Goal: Navigation & Orientation: Find specific page/section

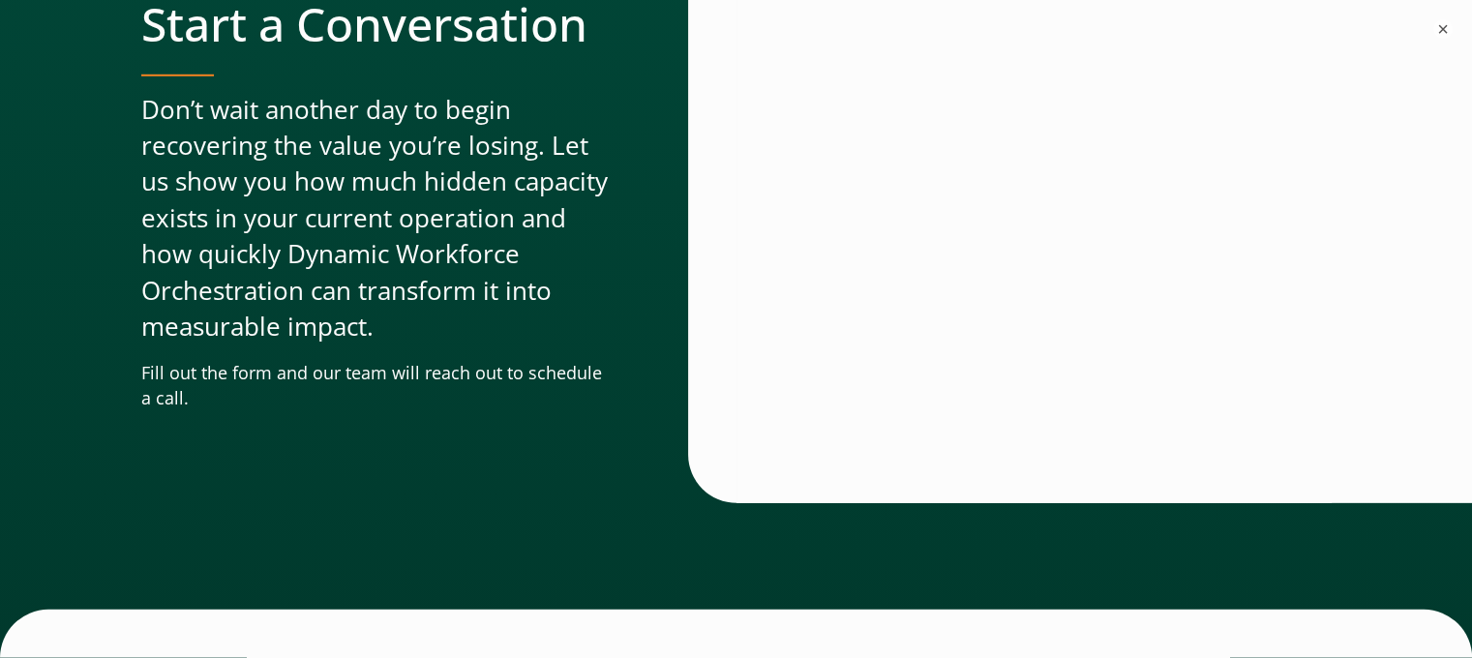
scroll to position [6157, 0]
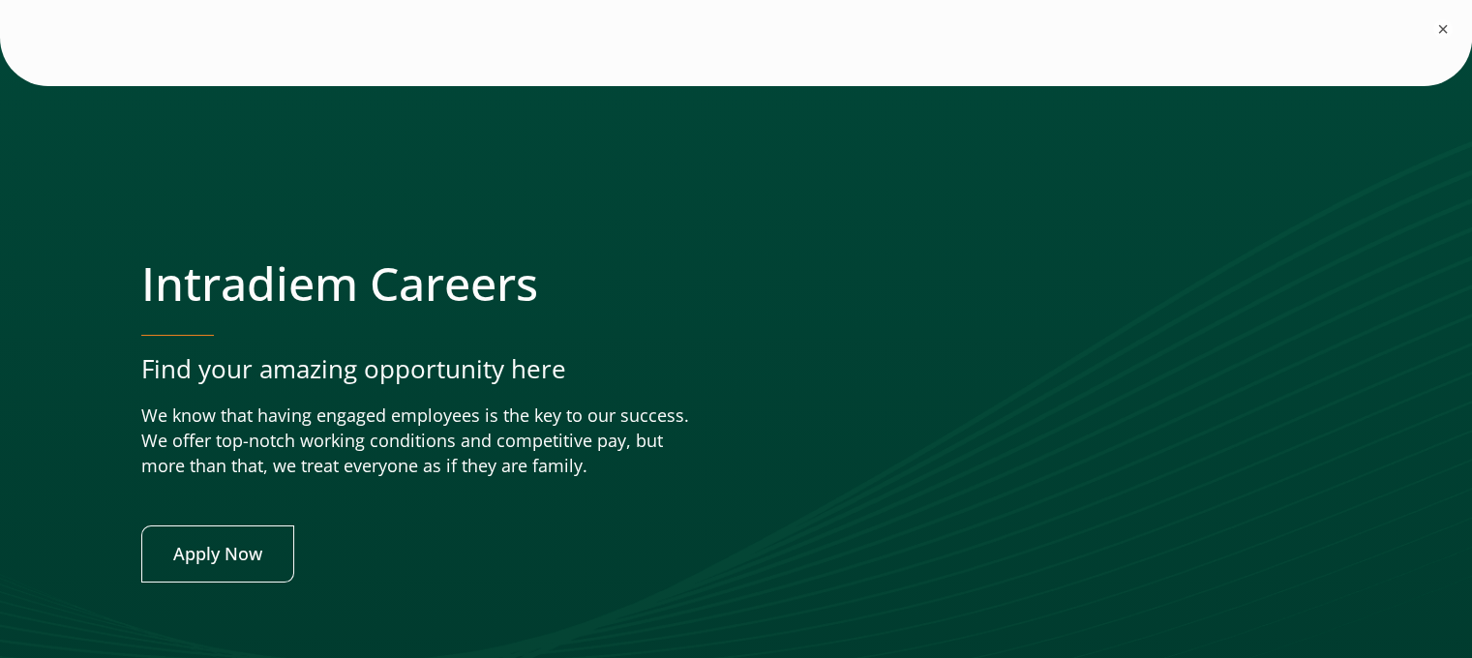
scroll to position [7884, 0]
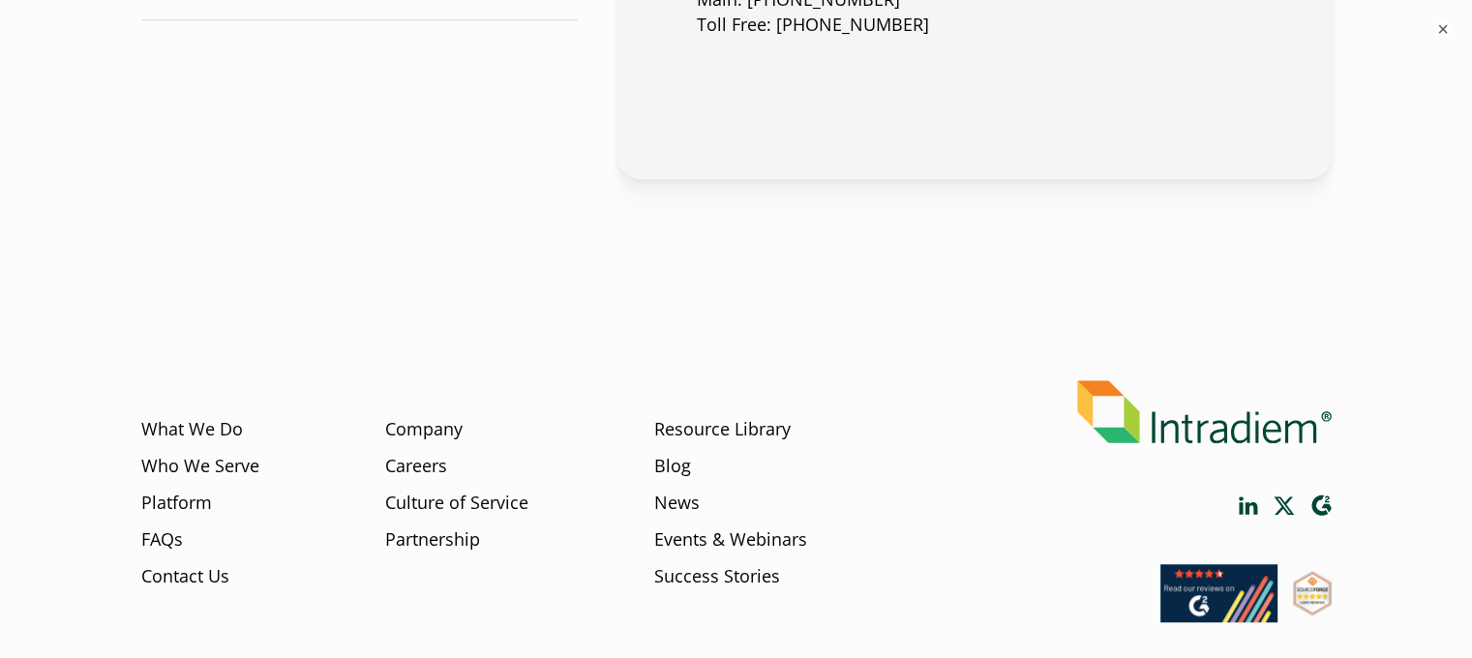
scroll to position [1480, 0]
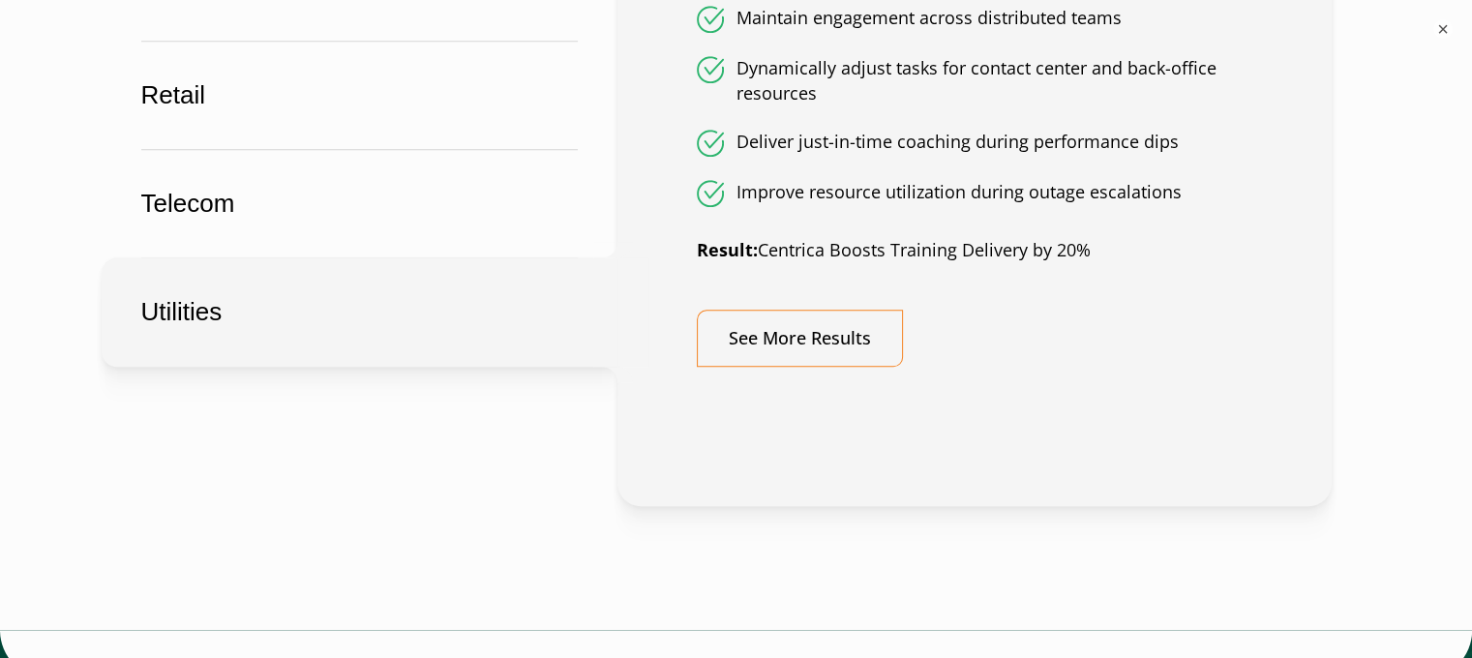
scroll to position [1549, 0]
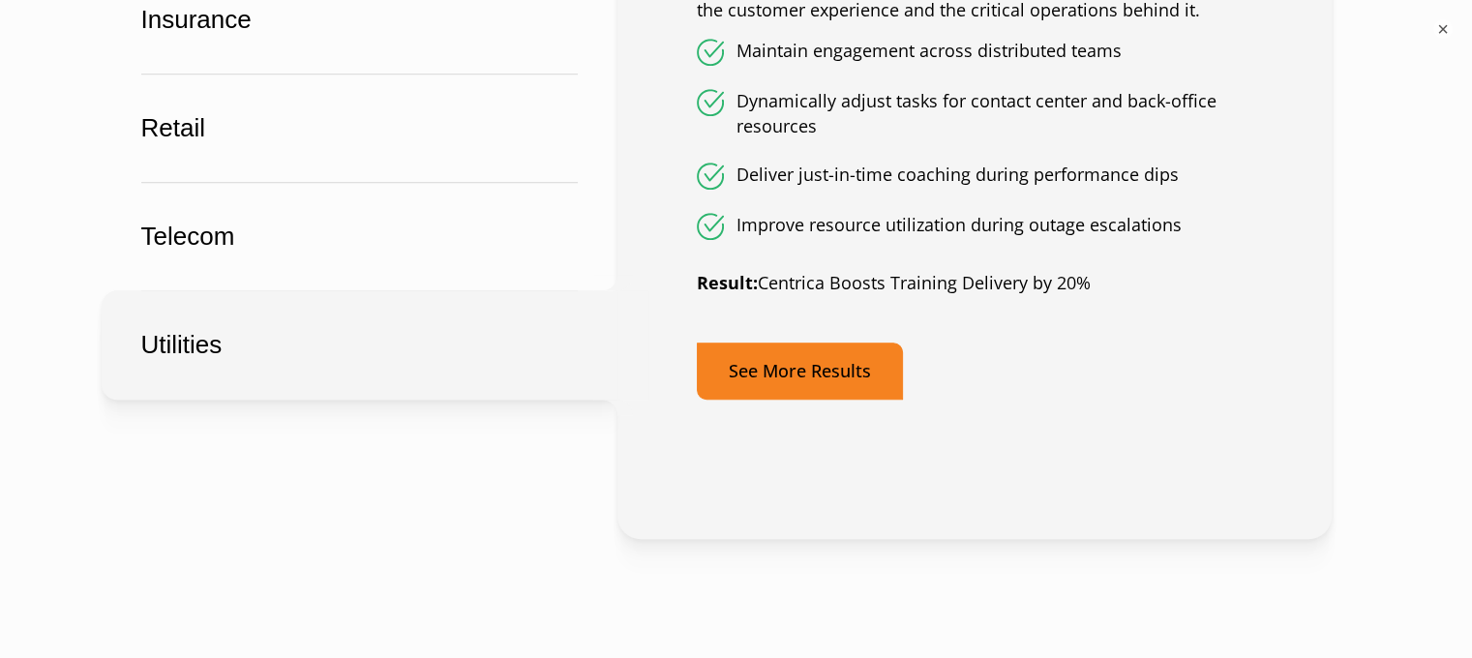
click at [836, 378] on link "See More Results" at bounding box center [800, 371] width 206 height 57
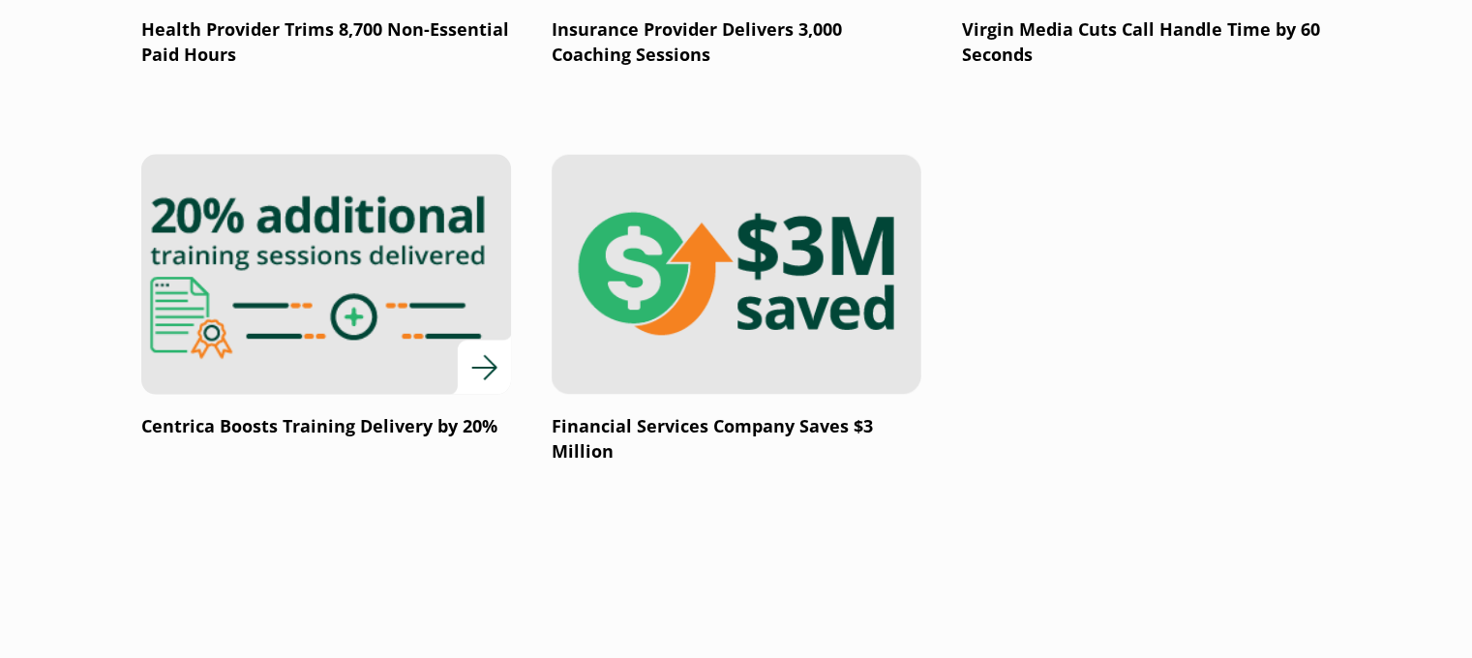
scroll to position [3815, 0]
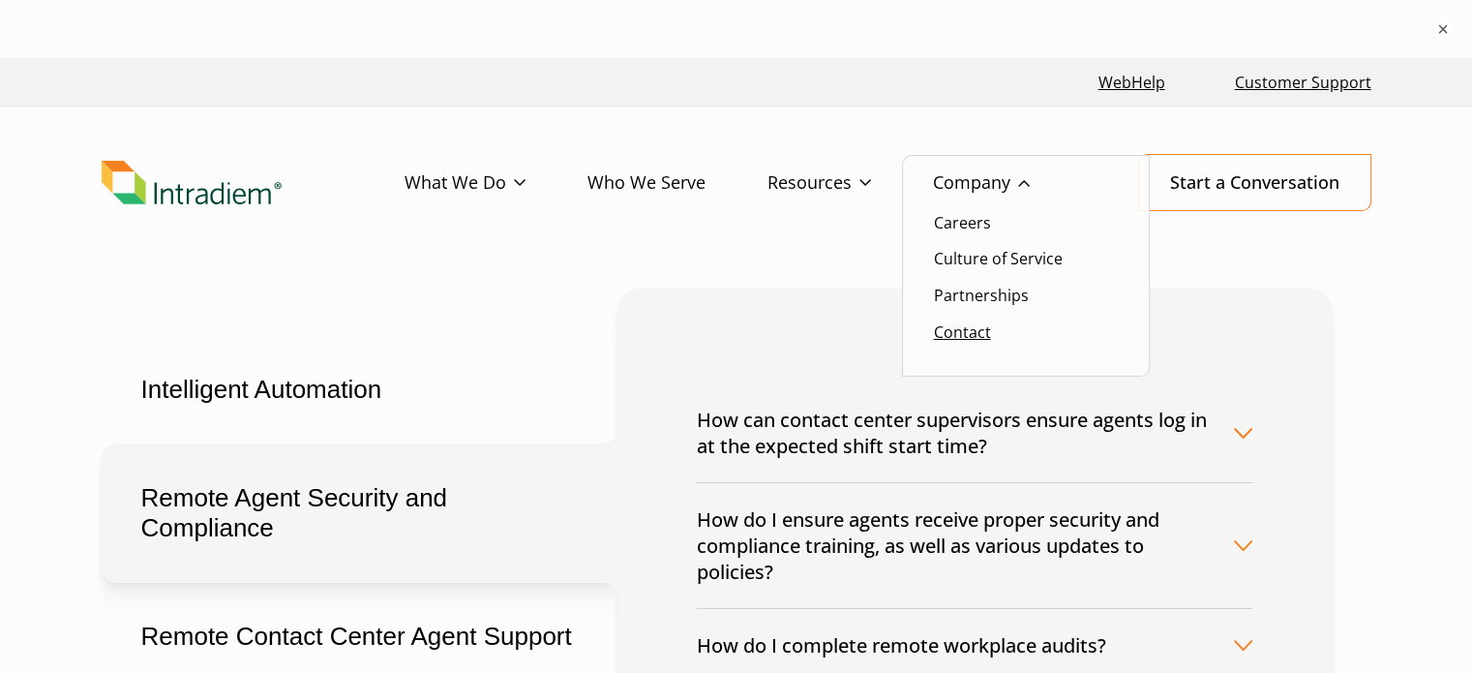
click at [954, 336] on link "Contact" at bounding box center [962, 331] width 57 height 21
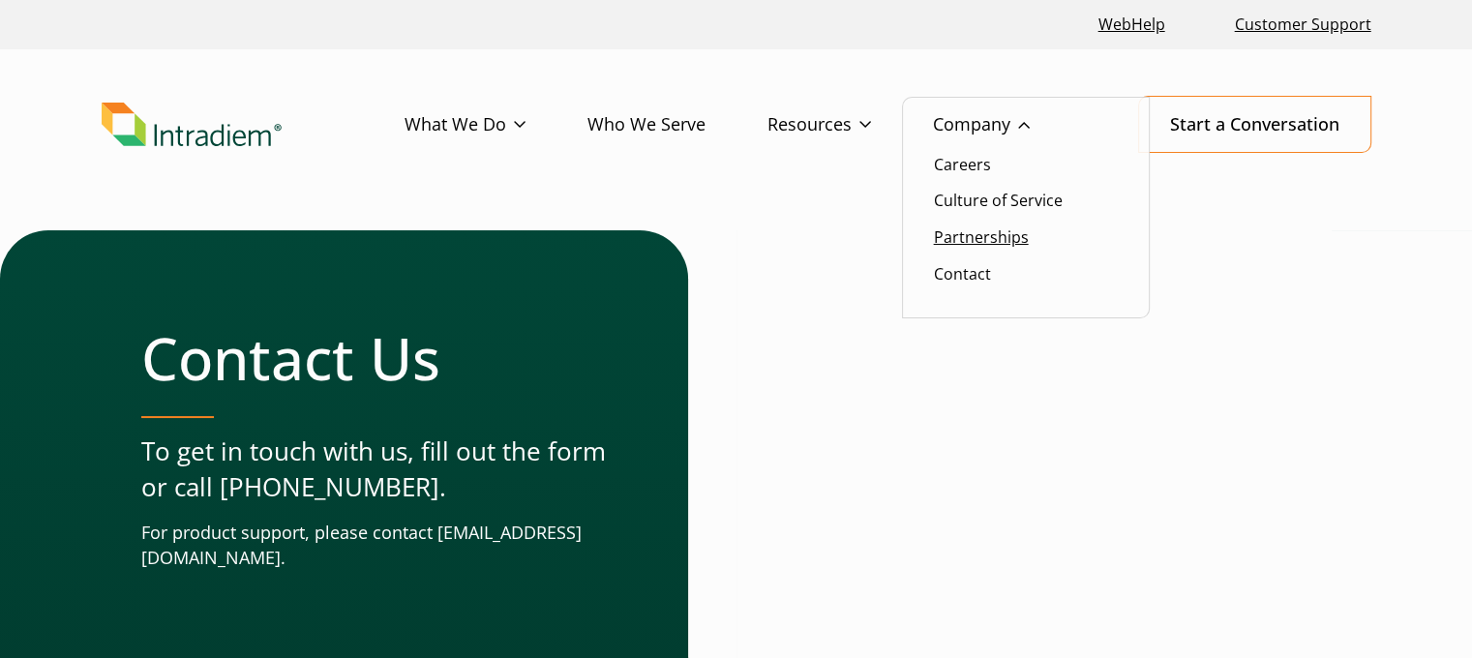
click at [964, 232] on link "Partnerships" at bounding box center [981, 237] width 95 height 21
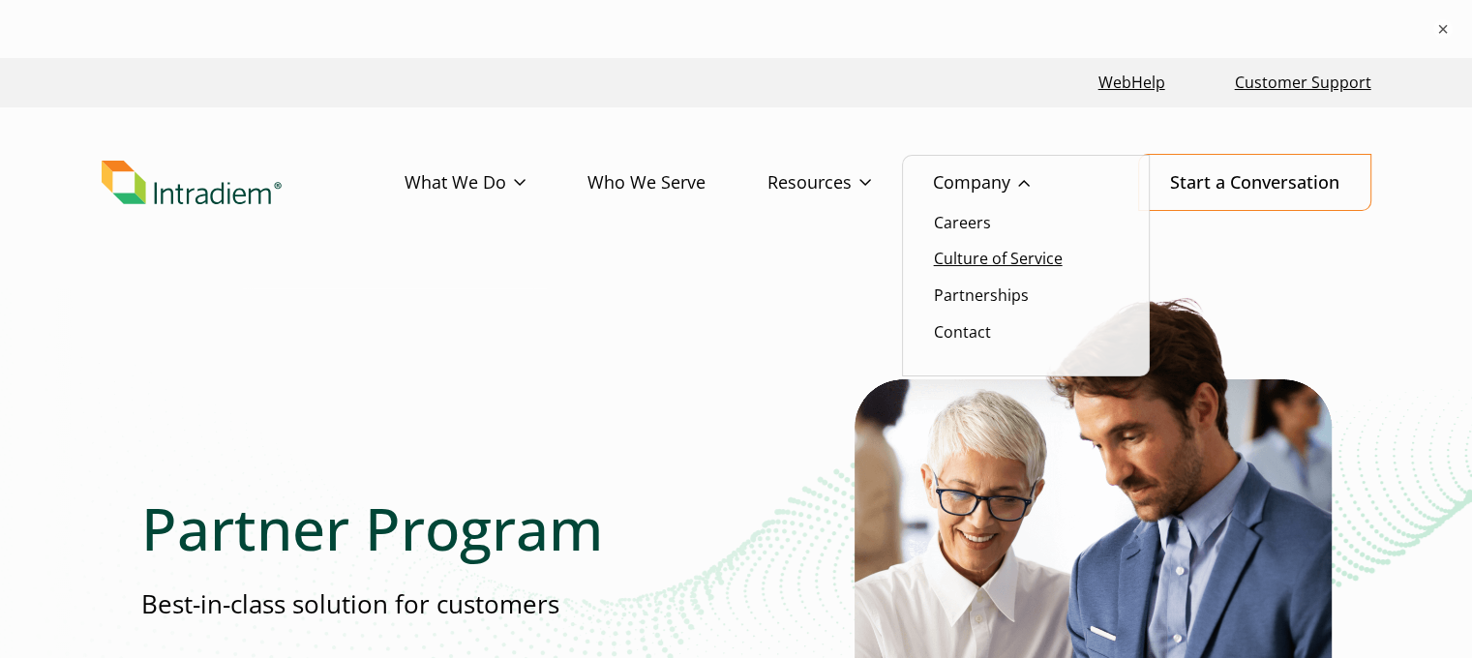
click at [963, 252] on link "Culture of Service" at bounding box center [998, 258] width 129 height 21
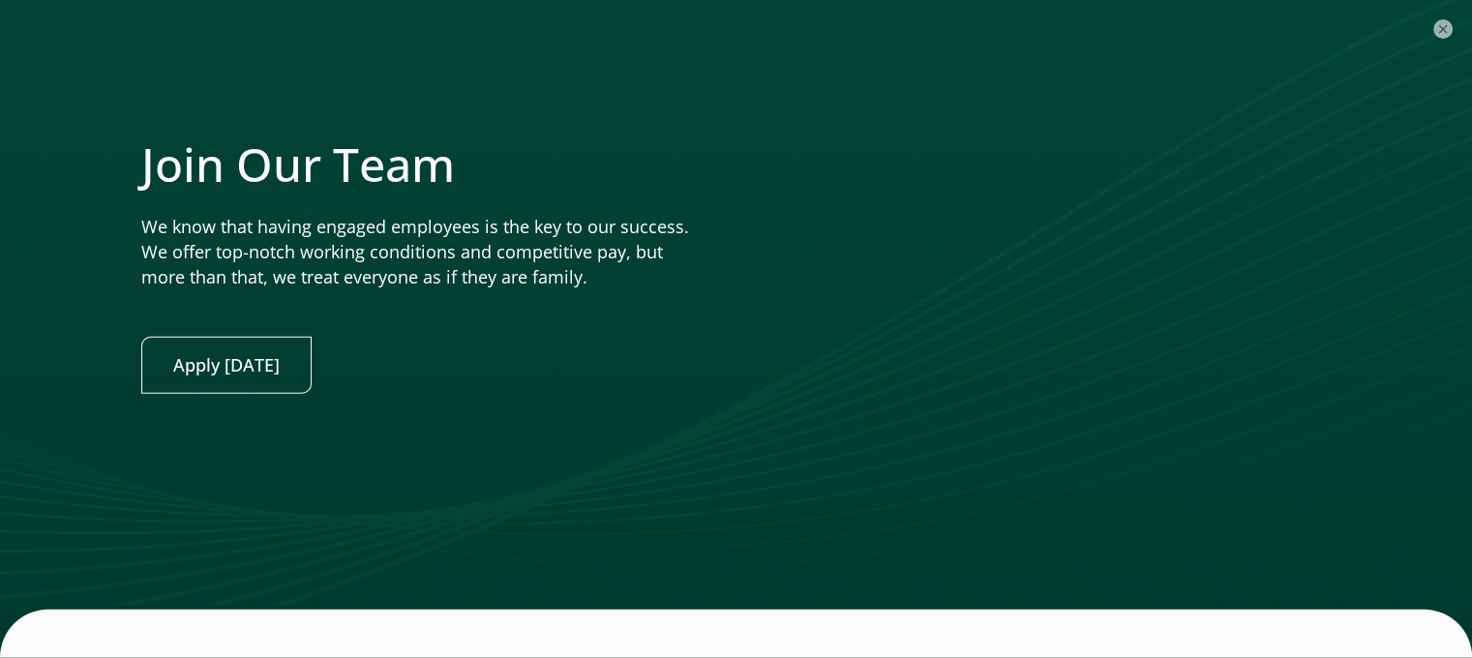
scroll to position [5067, 0]
